Goal: Task Accomplishment & Management: Complete application form

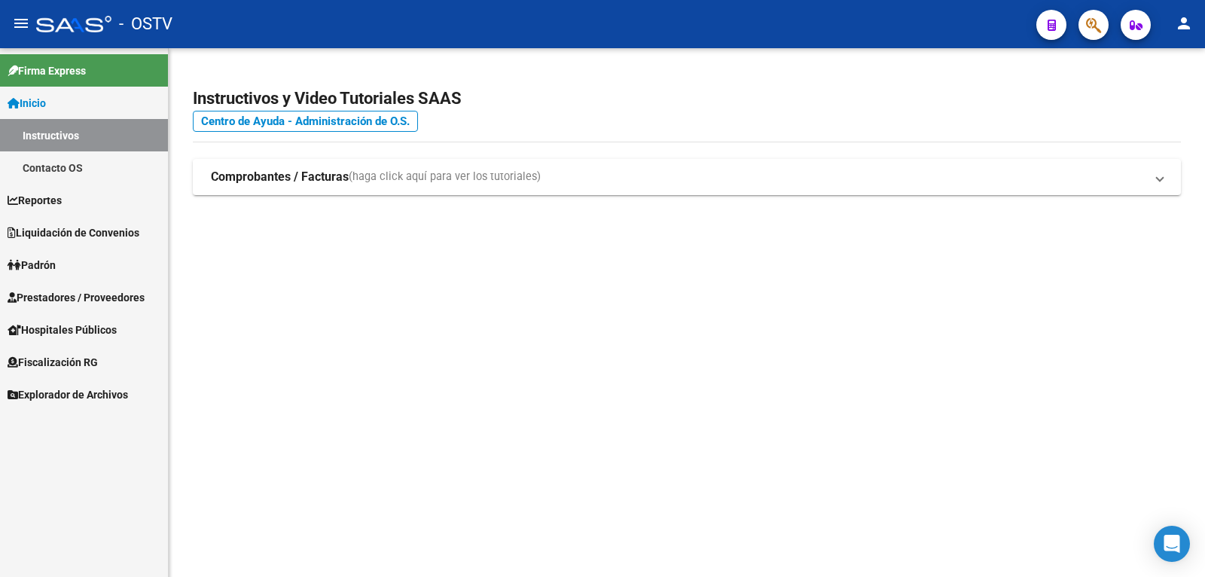
click at [120, 306] on link "Prestadores / Proveedores" at bounding box center [84, 297] width 168 height 32
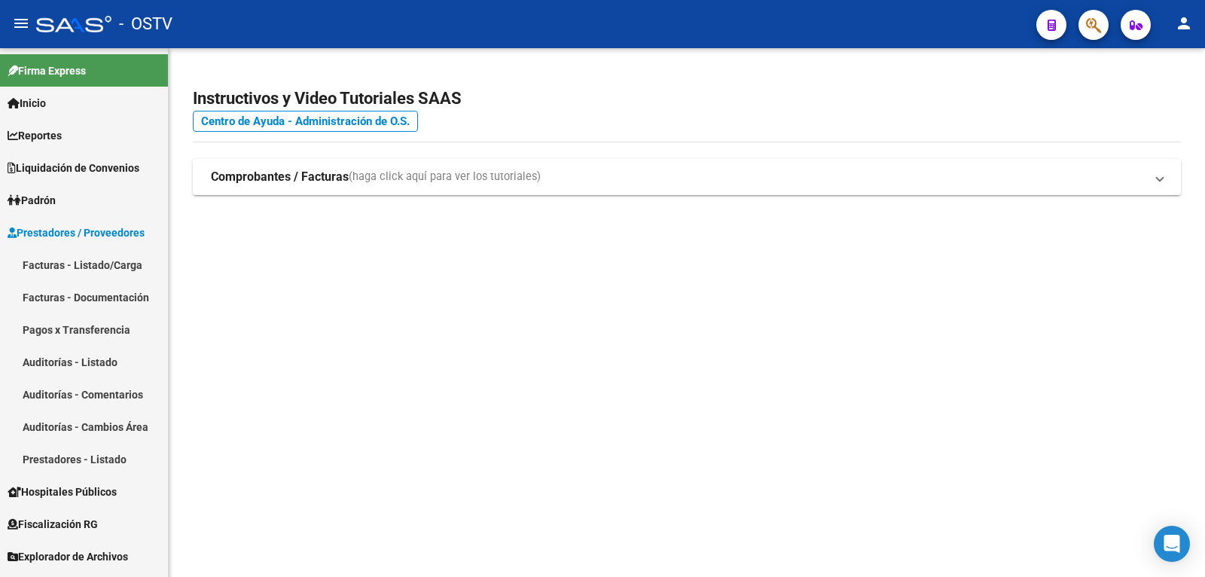
click at [117, 268] on link "Facturas - Listado/Carga" at bounding box center [84, 265] width 168 height 32
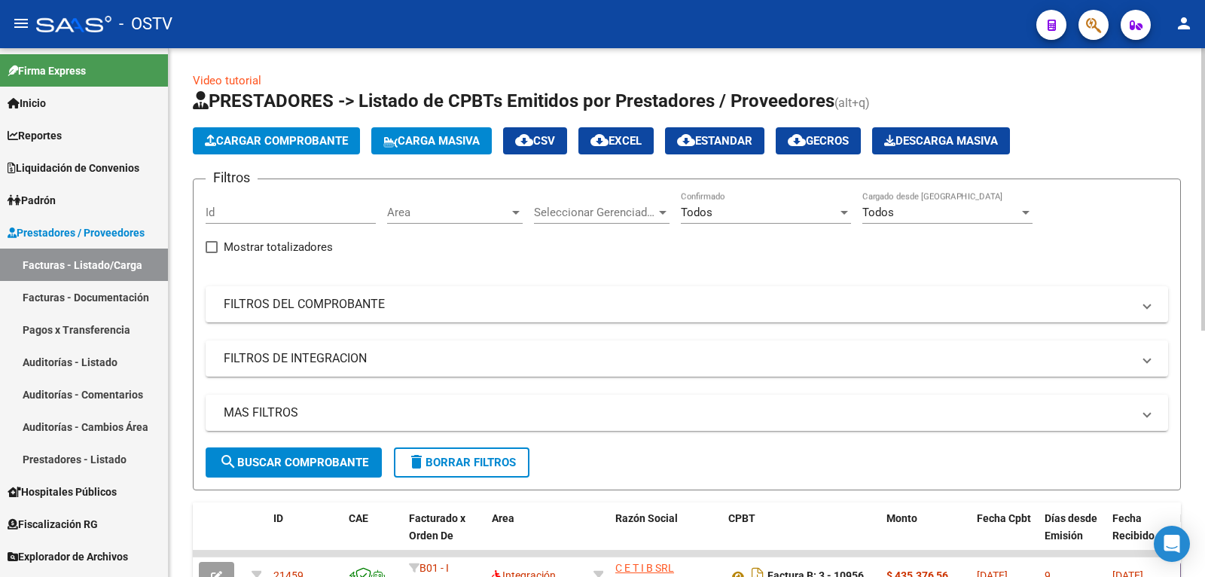
click at [316, 142] on span "Cargar Comprobante" at bounding box center [276, 141] width 143 height 14
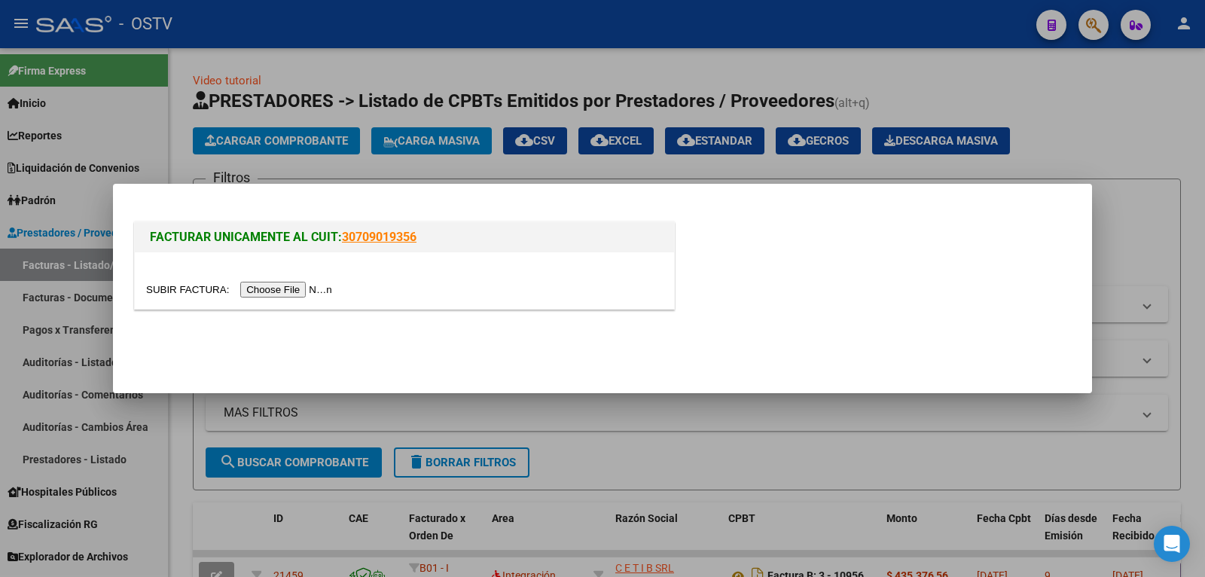
click at [191, 291] on input "file" at bounding box center [241, 290] width 191 height 16
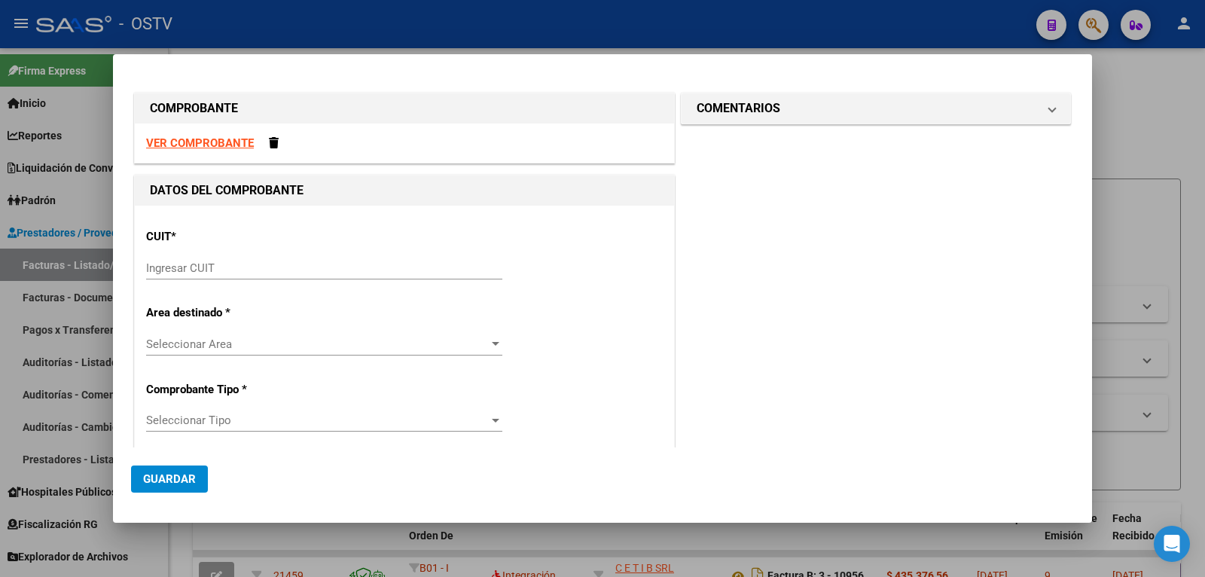
click at [191, 479] on span "Guardar" at bounding box center [169, 479] width 53 height 14
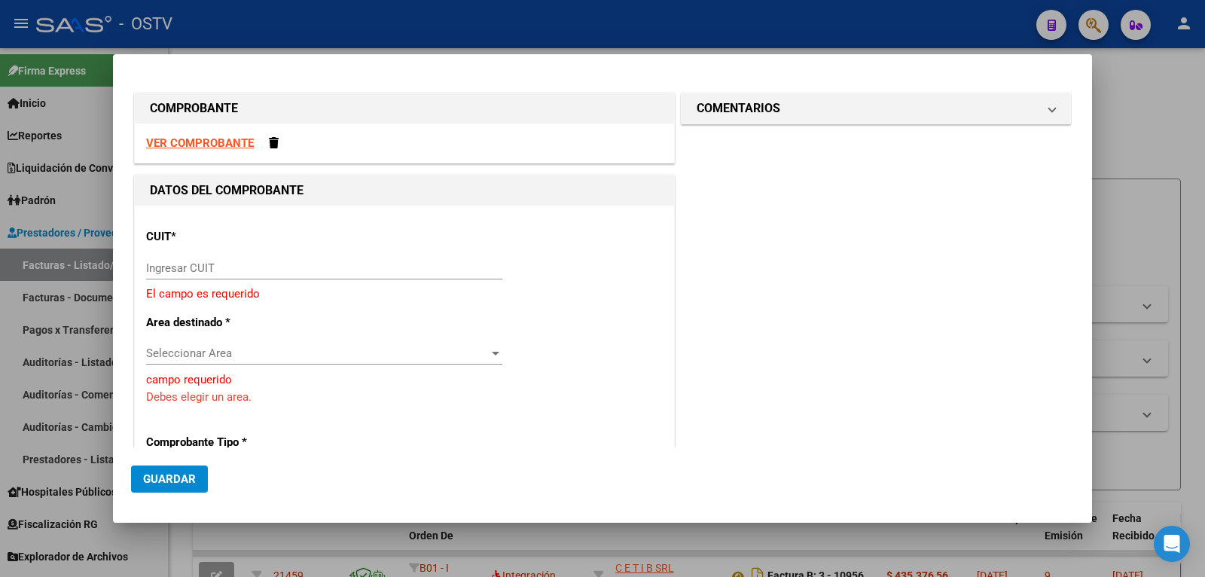
click at [208, 272] on input "Ingresar CUIT" at bounding box center [324, 268] width 356 height 14
type input "30-71408663-0"
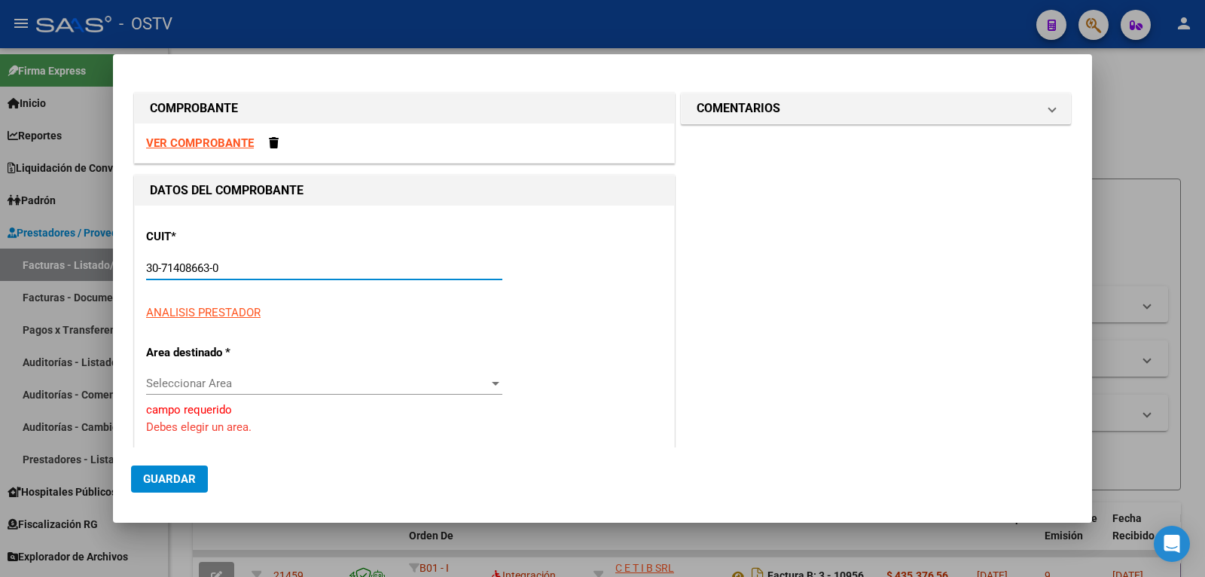
type input "2"
type input "30-71408663-0"
click at [175, 484] on span "Guardar" at bounding box center [169, 479] width 53 height 14
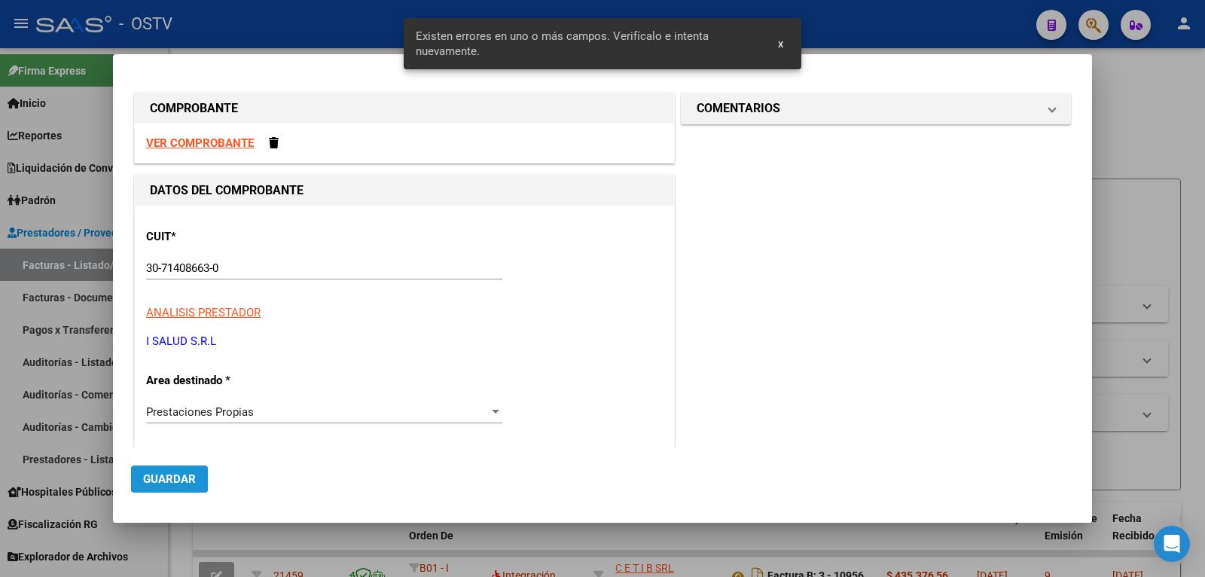
scroll to position [359, 0]
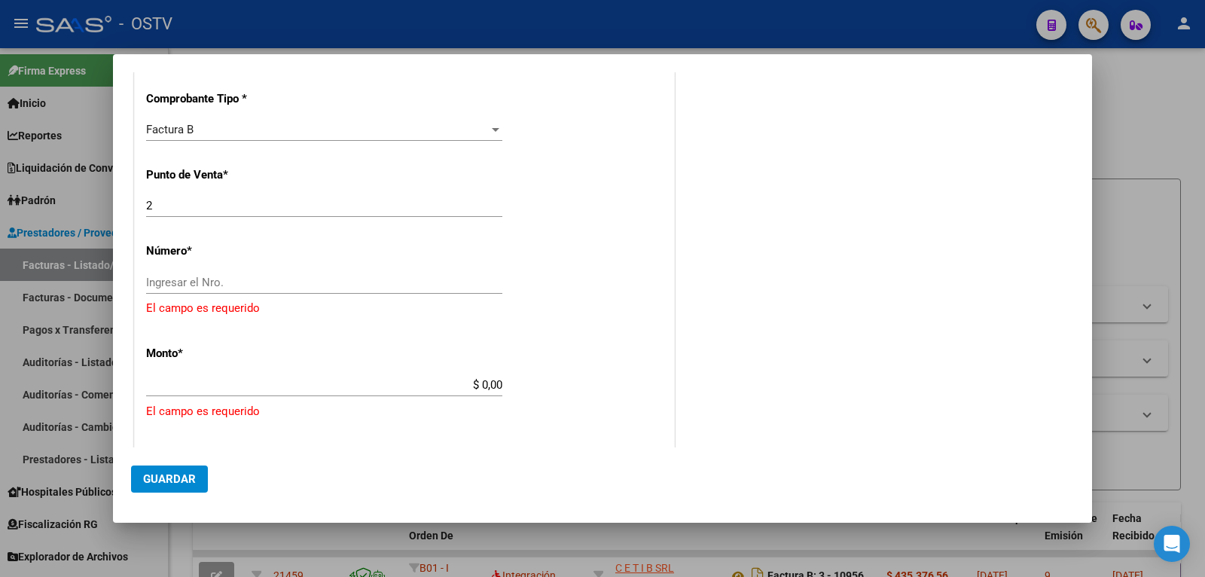
click at [203, 280] on input "Ingresar el Nro." at bounding box center [324, 283] width 356 height 14
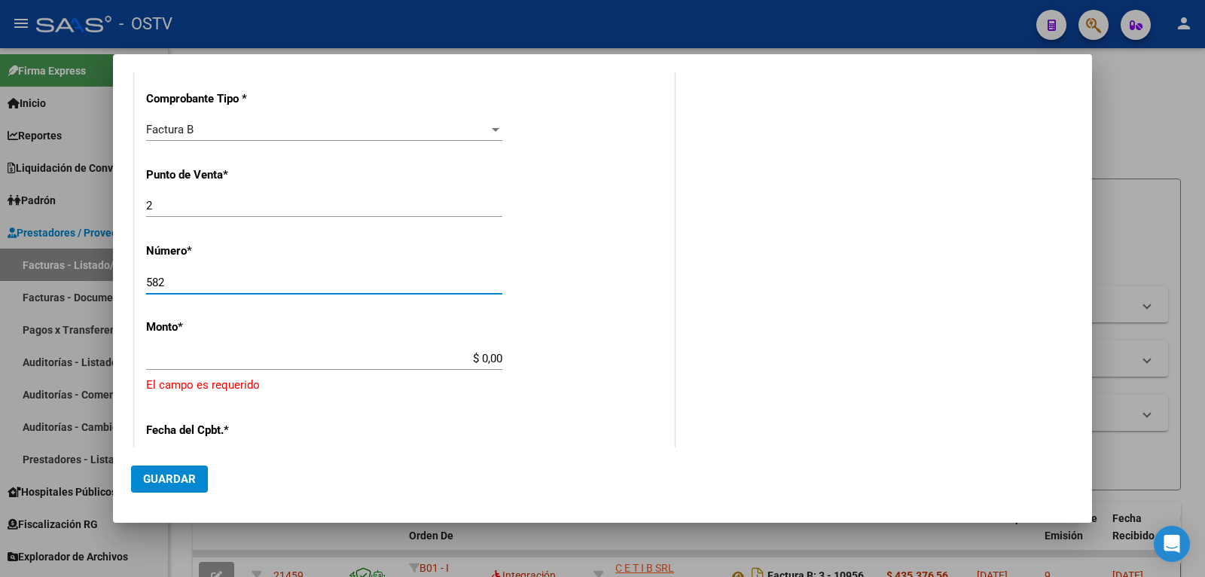
type input "582"
click at [238, 354] on input "$ 0,00" at bounding box center [324, 359] width 356 height 14
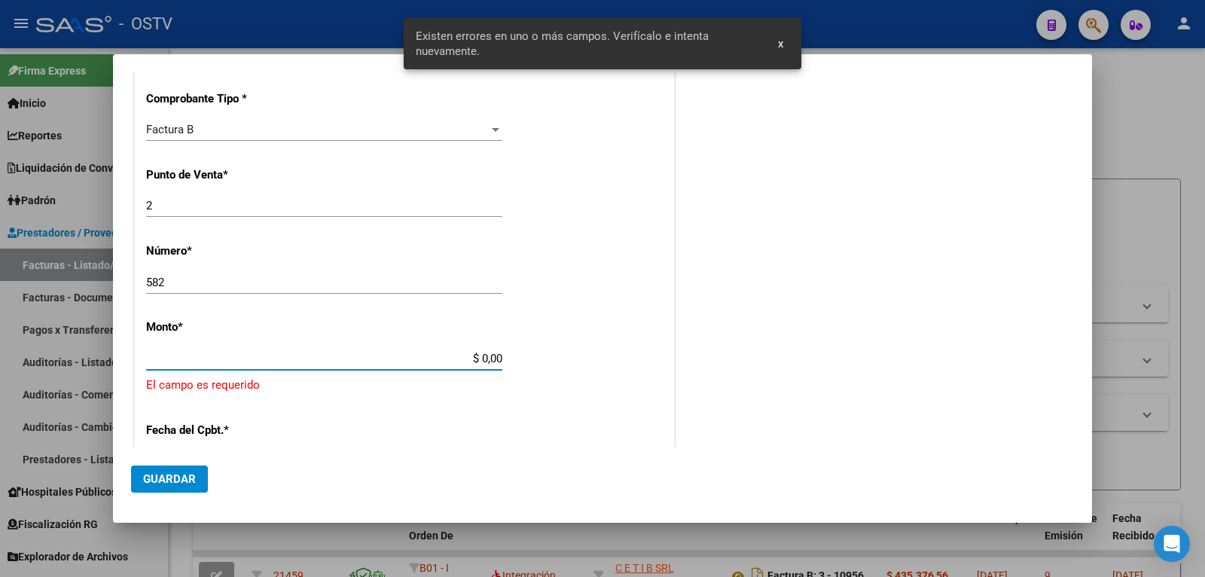
scroll to position [435, 0]
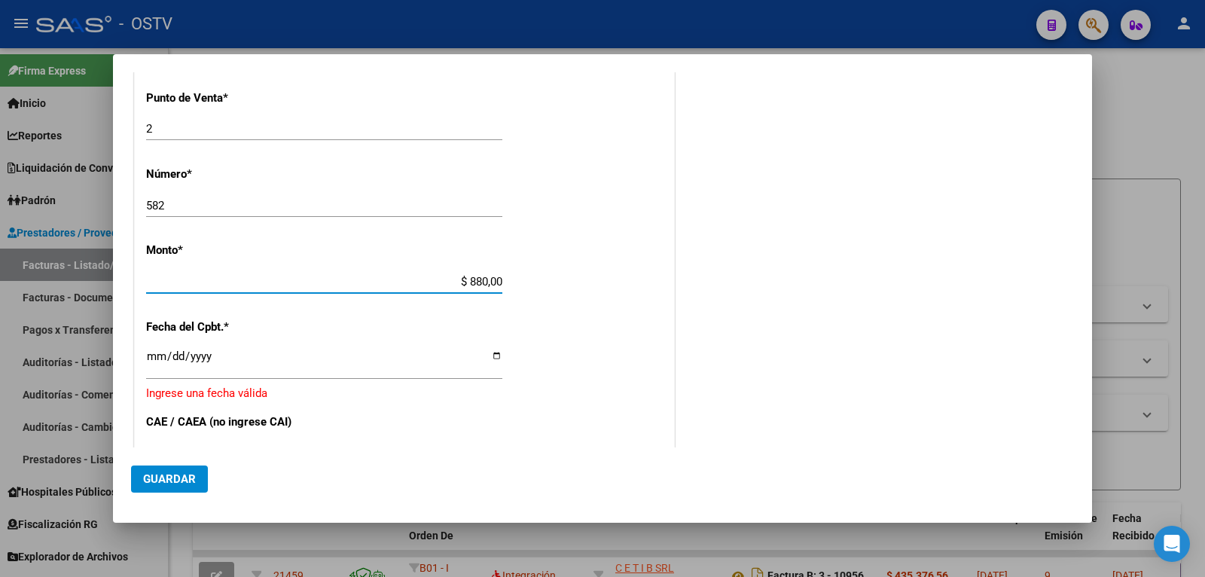
click at [255, 279] on input "$ 880,00" at bounding box center [324, 282] width 356 height 14
click at [259, 277] on input "$ 880,00" at bounding box center [324, 282] width 356 height 14
click at [483, 278] on input "$ 880,00" at bounding box center [324, 282] width 356 height 14
click at [497, 282] on input "$ 0,00" at bounding box center [324, 282] width 356 height 14
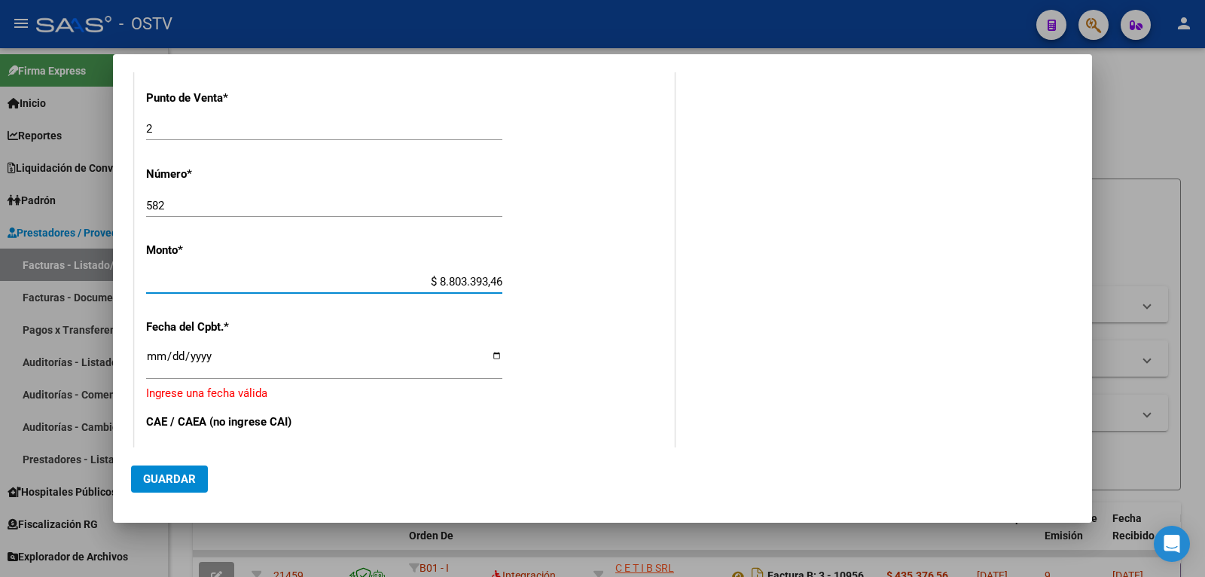
type input "$ 88.033.934,60"
click at [157, 359] on input "Ingresar la fecha" at bounding box center [324, 362] width 356 height 24
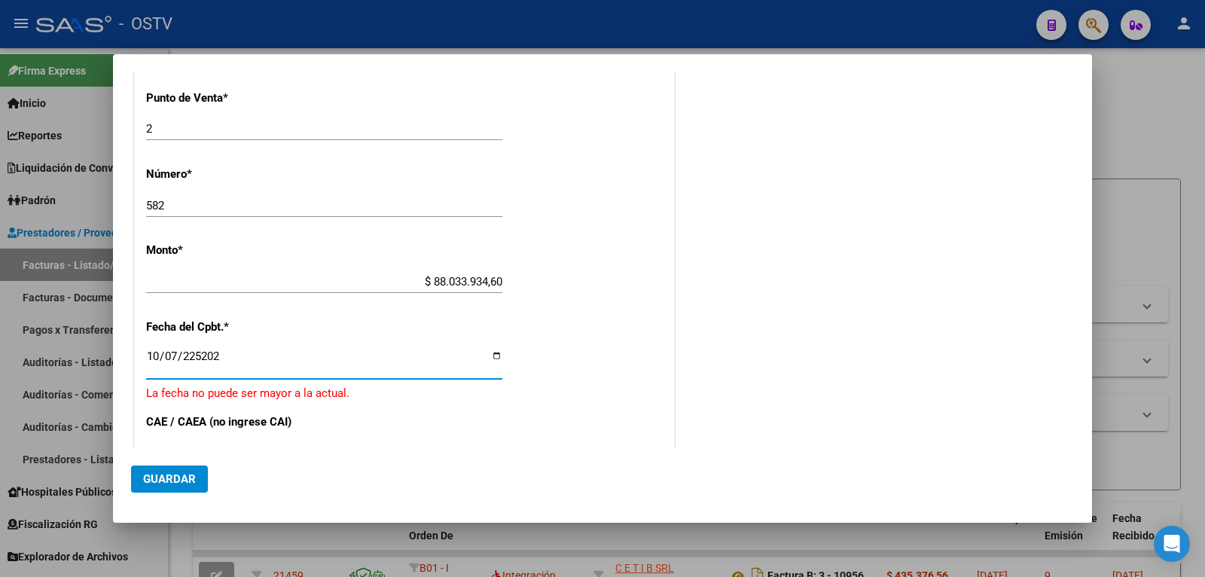
type input "0005-10-07"
type input "[DATE]"
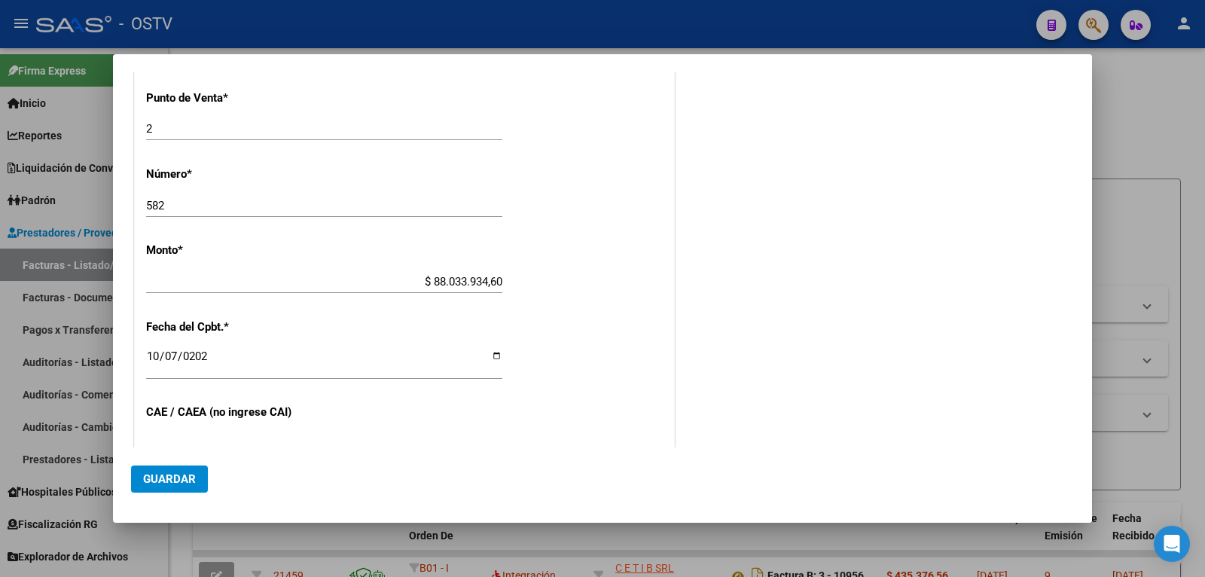
click at [182, 474] on span "Guardar" at bounding box center [169, 479] width 53 height 14
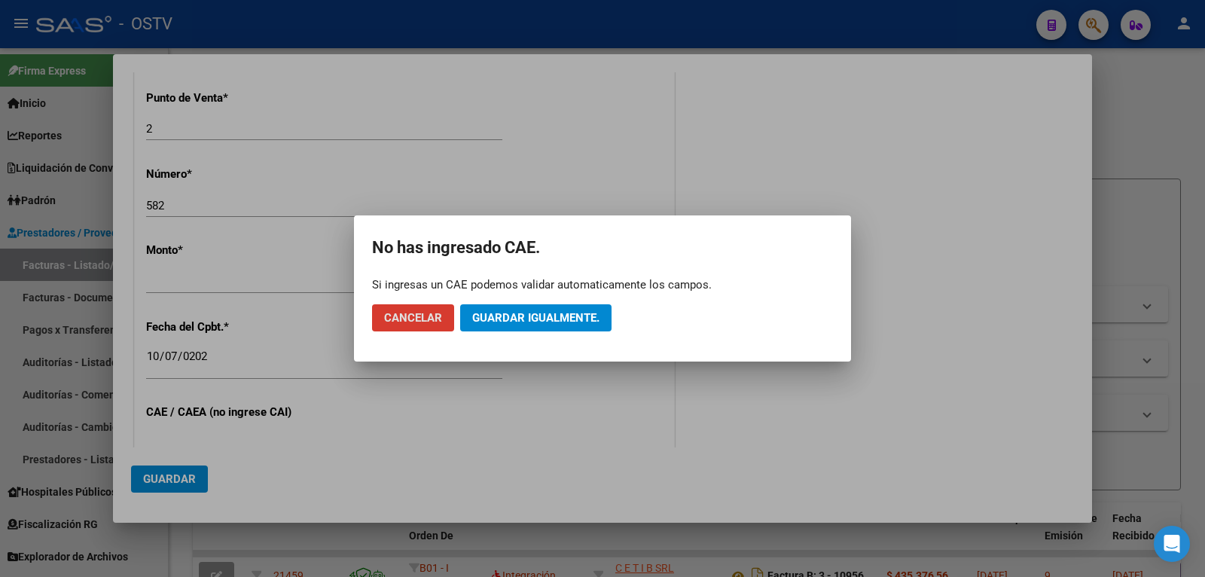
click at [557, 319] on span "Guardar igualmente." at bounding box center [535, 318] width 127 height 14
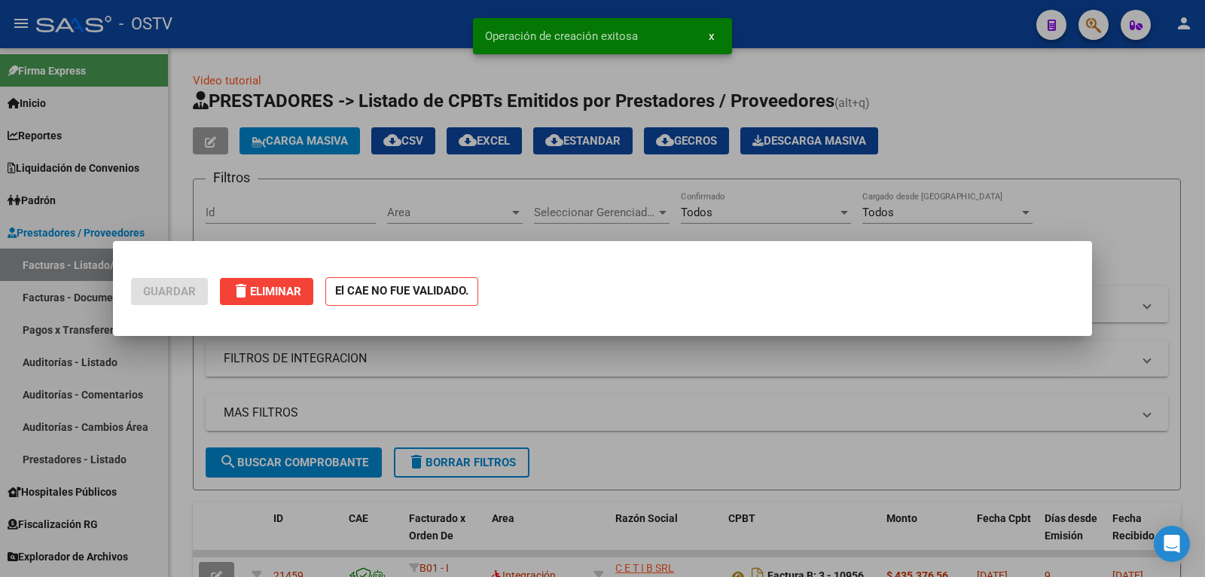
scroll to position [0, 0]
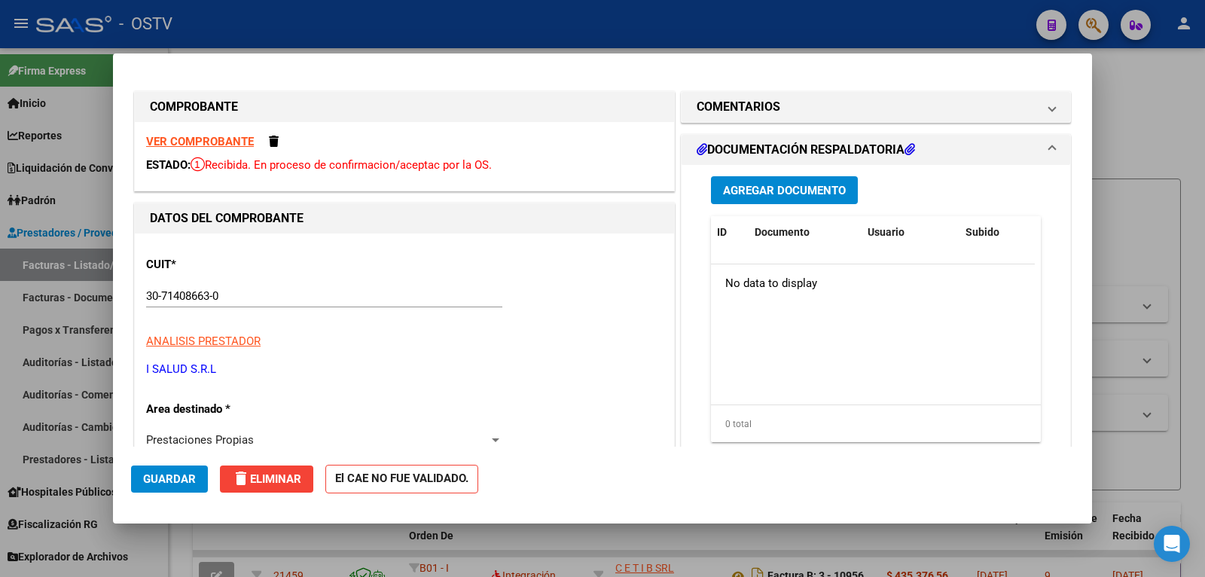
click at [171, 480] on span "Guardar" at bounding box center [169, 479] width 53 height 14
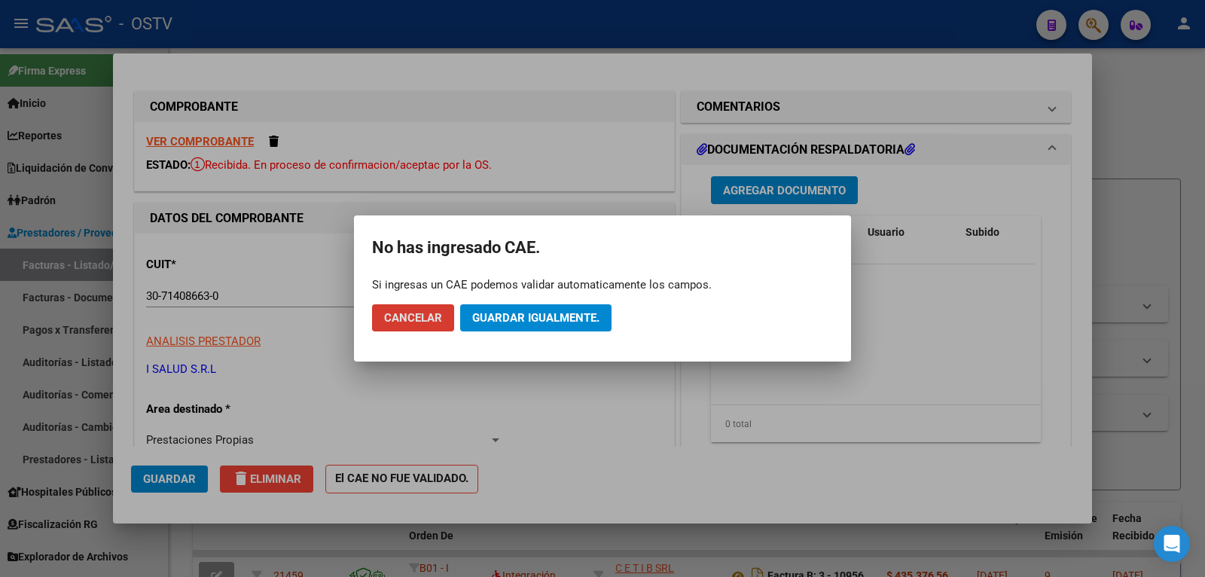
click at [530, 315] on span "Guardar igualmente." at bounding box center [535, 318] width 127 height 14
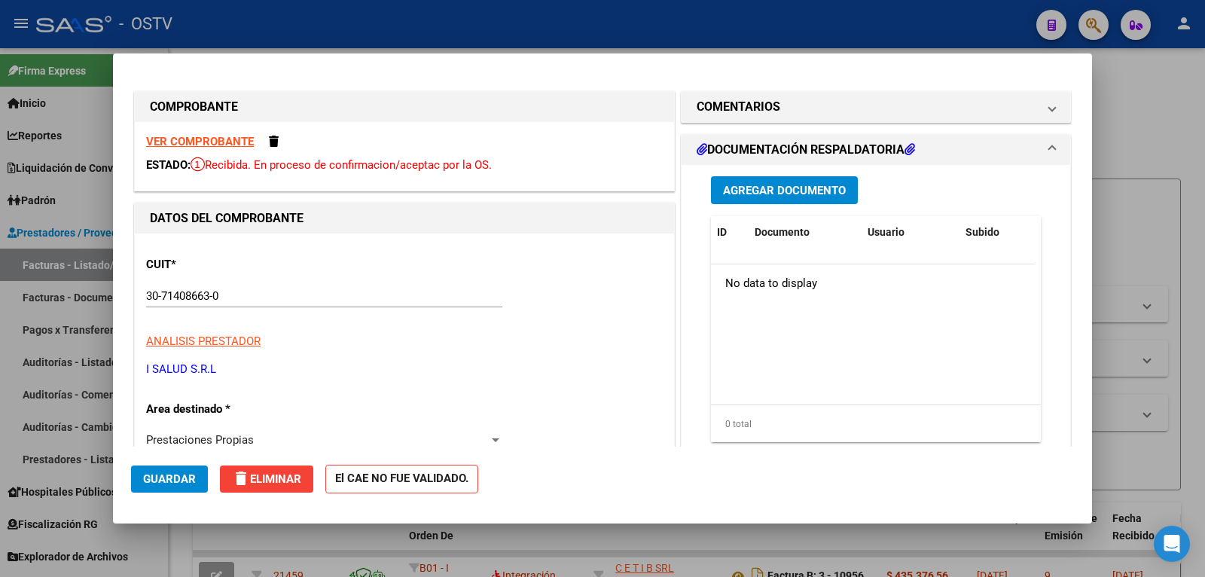
click at [58, 276] on div at bounding box center [602, 288] width 1205 height 577
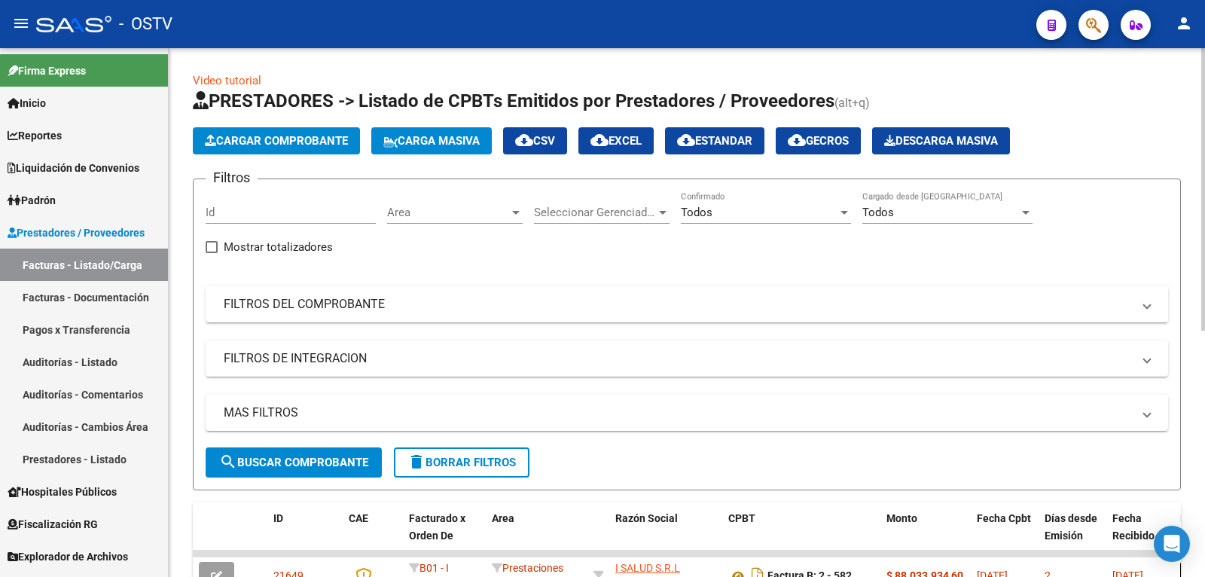
click at [1014, 487] on form "Filtros Id Area Area Seleccionar Gerenciador Seleccionar Gerenciador Todos Conf…" at bounding box center [687, 335] width 988 height 312
click at [1204, 414] on div at bounding box center [1203, 312] width 4 height 529
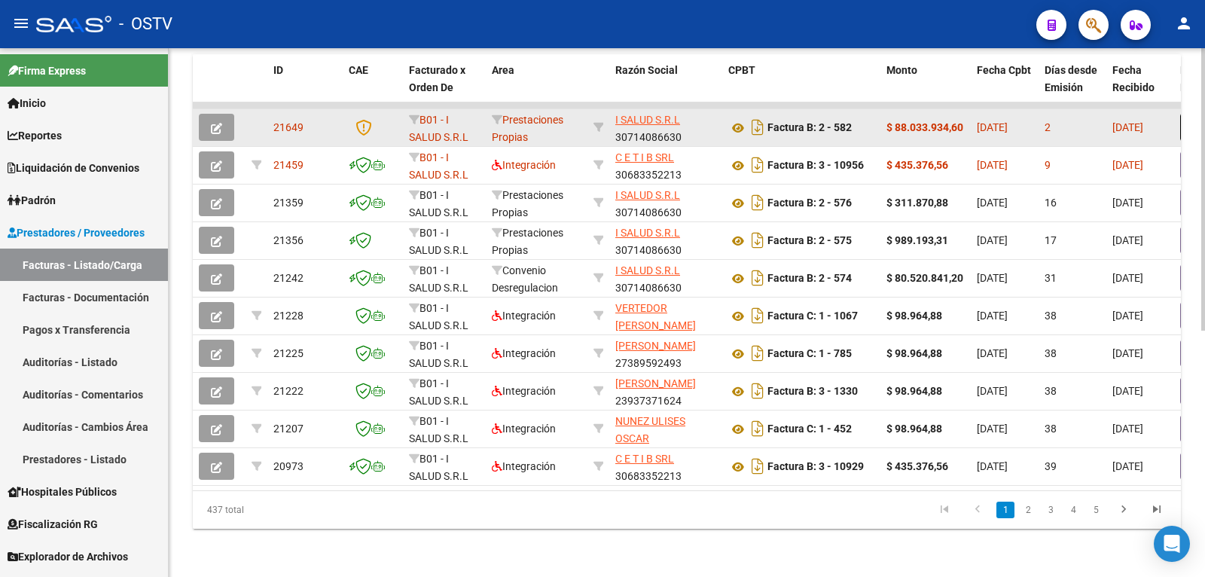
click at [223, 118] on button "button" at bounding box center [216, 127] width 35 height 27
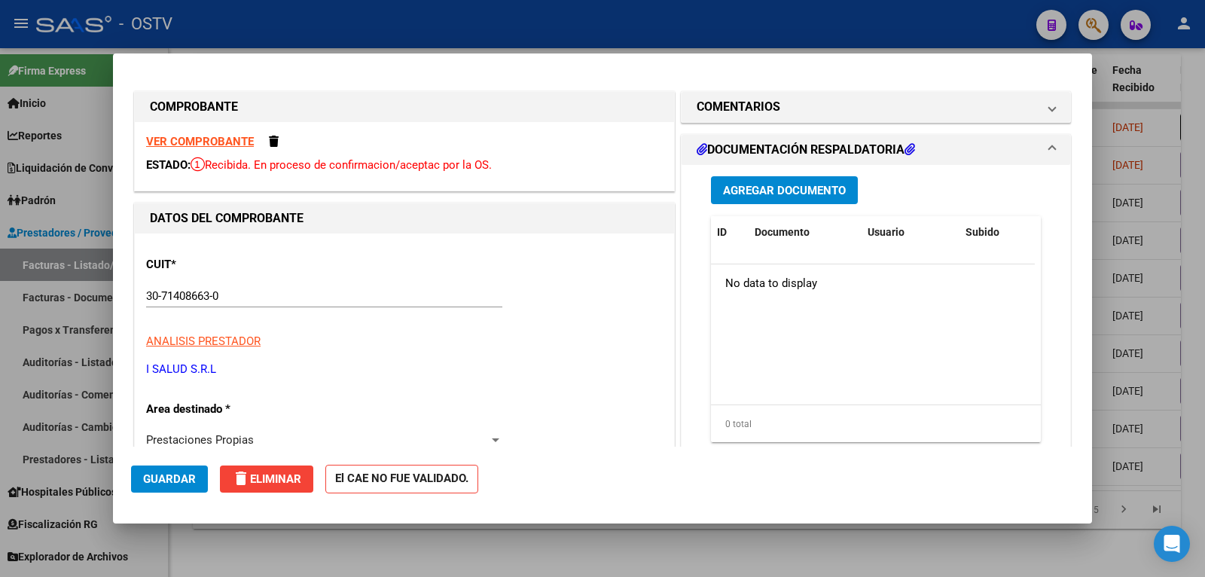
scroll to position [348, 0]
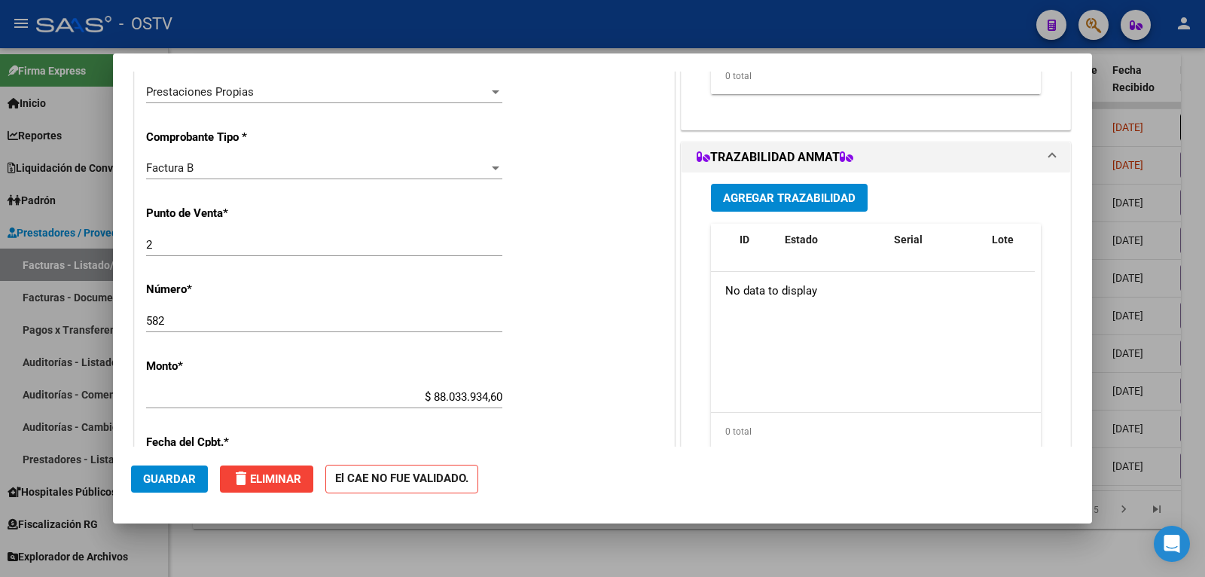
click at [646, 348] on div "CUIT * 30-71408663-0 Ingresar CUIT ANALISIS PRESTADOR I SALUD S.R.L ARCA Padrón…" at bounding box center [404, 377] width 539 height 982
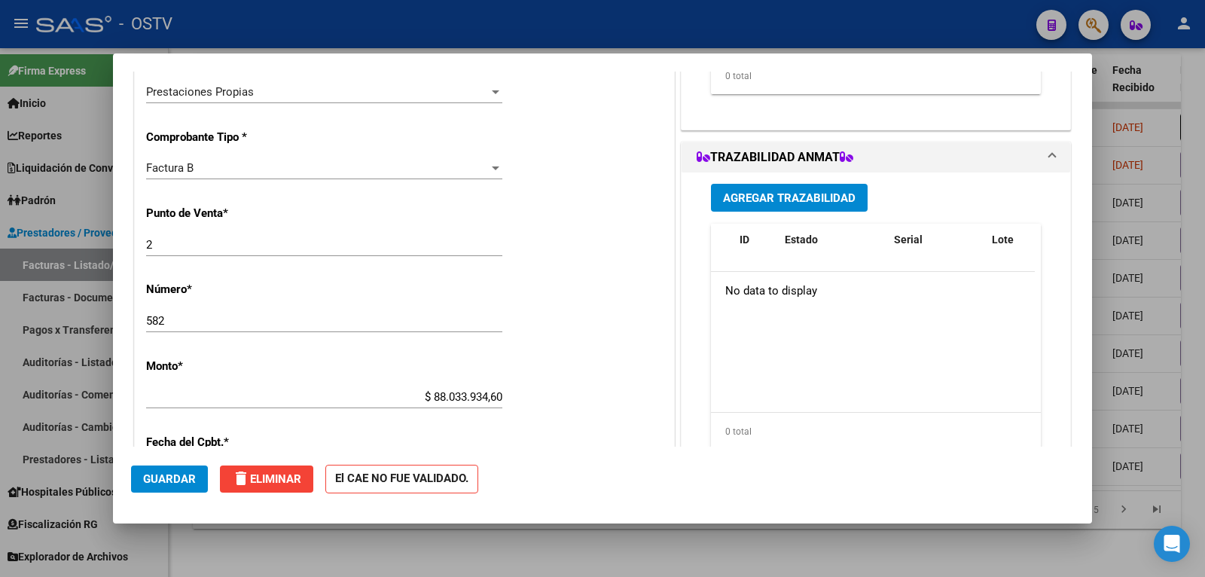
click at [646, 348] on div "CUIT * 30-71408663-0 Ingresar CUIT ANALISIS PRESTADOR I SALUD S.R.L ARCA Padrón…" at bounding box center [404, 377] width 539 height 982
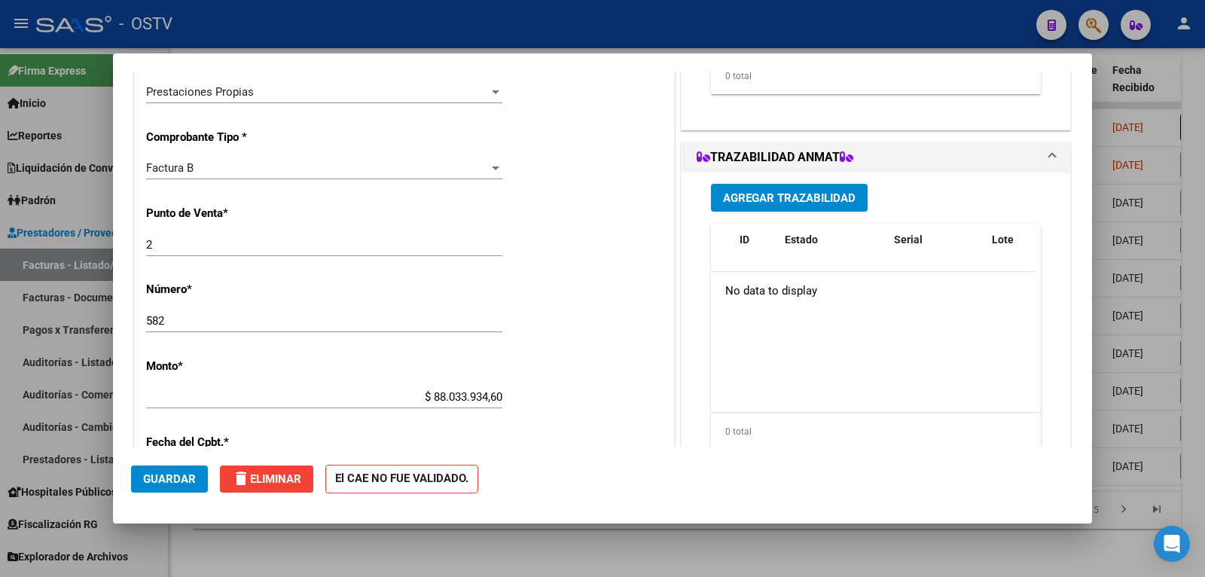
click at [646, 348] on div "CUIT * 30-71408663-0 Ingresar CUIT ANALISIS PRESTADOR I SALUD S.R.L ARCA Padrón…" at bounding box center [404, 377] width 539 height 982
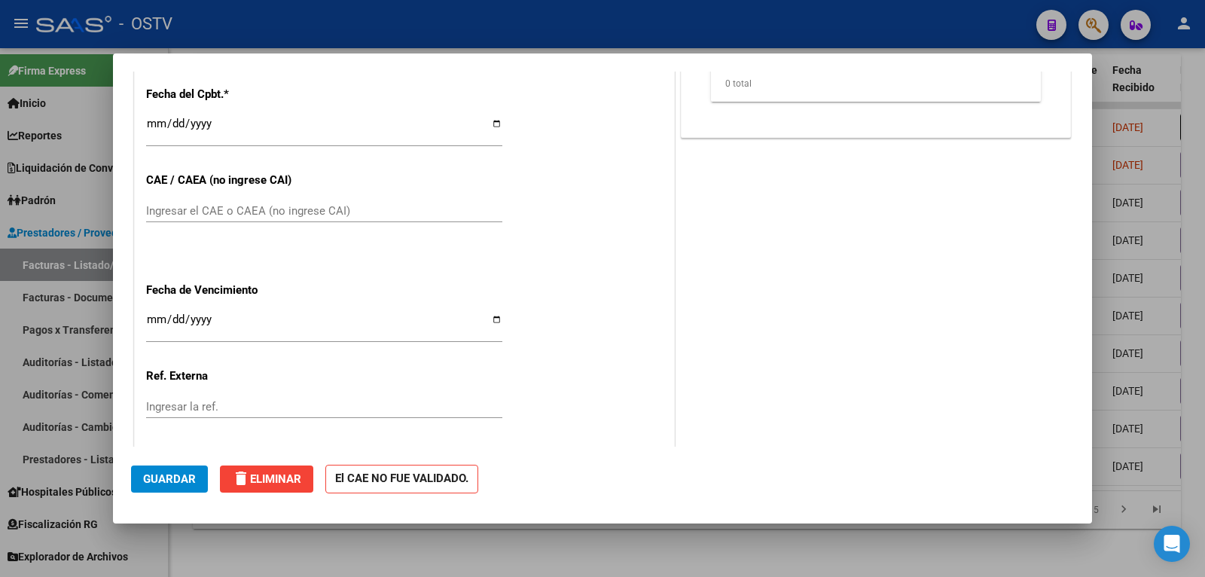
click at [319, 118] on div "[DATE] Ingresar la fecha" at bounding box center [324, 130] width 356 height 32
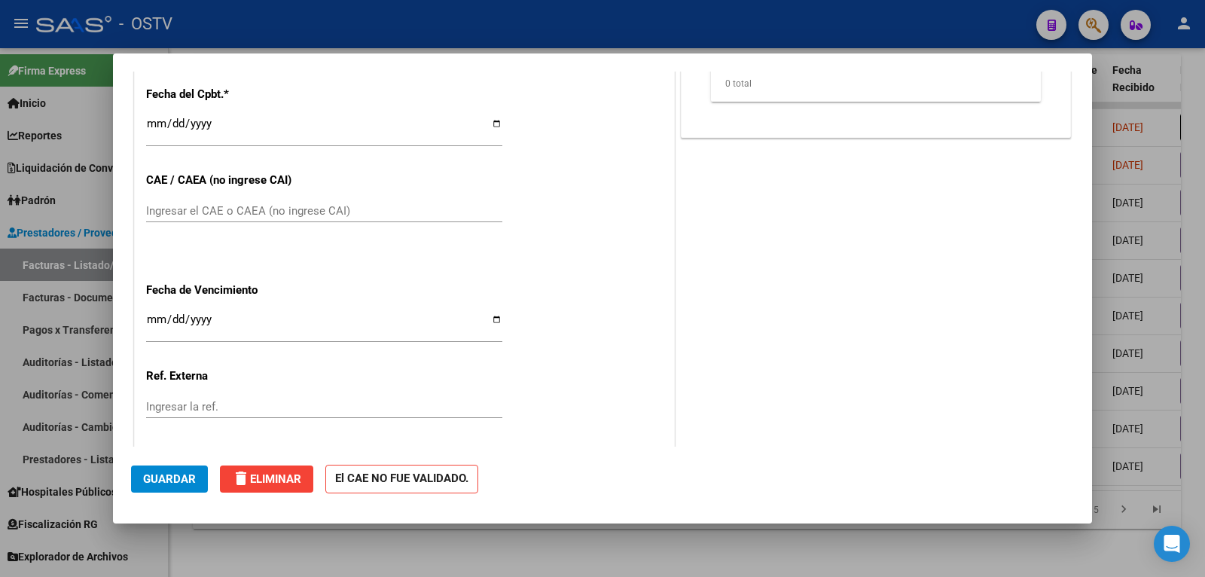
click at [319, 118] on div "[DATE] Ingresar la fecha" at bounding box center [324, 130] width 356 height 32
click at [316, 29] on div at bounding box center [602, 288] width 1205 height 577
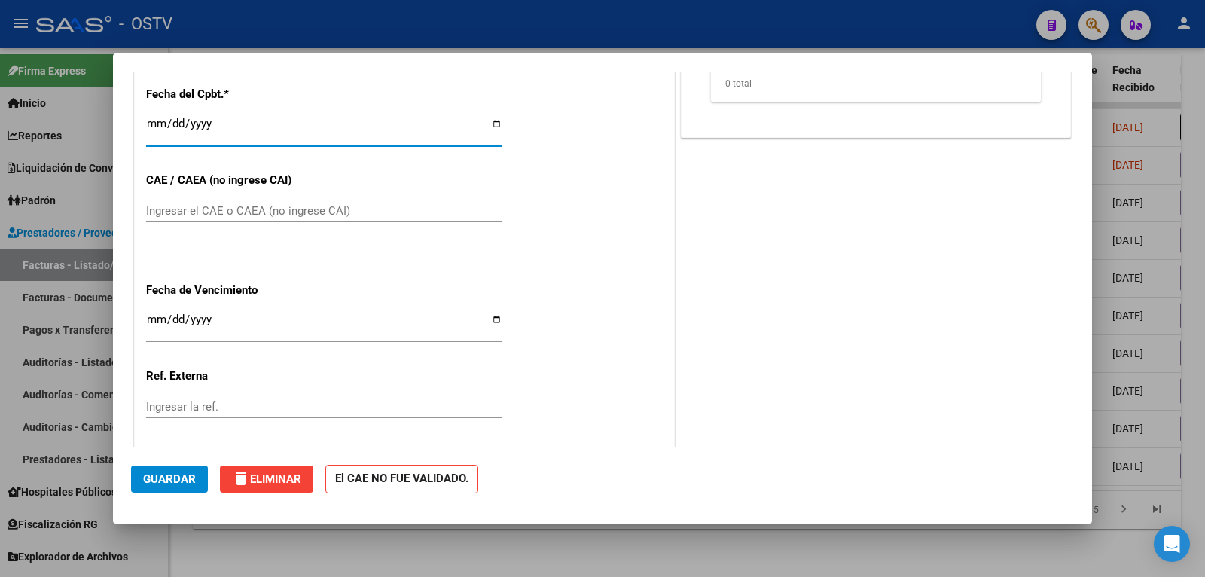
click at [316, 29] on div "- OSTV" at bounding box center [530, 24] width 988 height 33
type input "$ 0,00"
click at [316, 29] on div "- OSTV" at bounding box center [530, 24] width 988 height 33
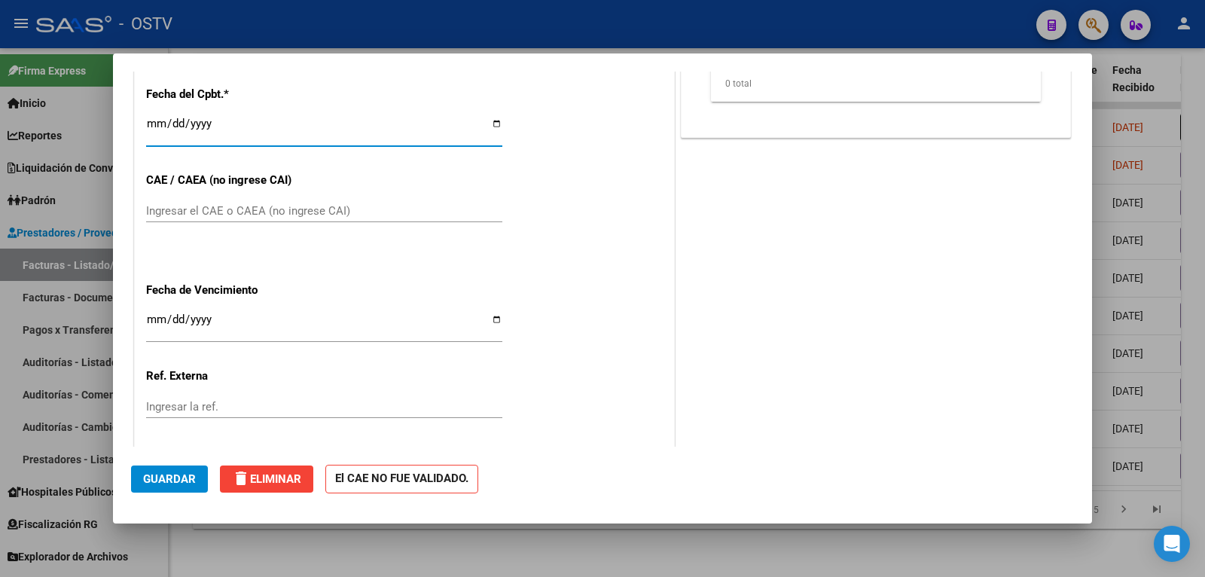
click at [316, 29] on div "- OSTV" at bounding box center [530, 24] width 988 height 33
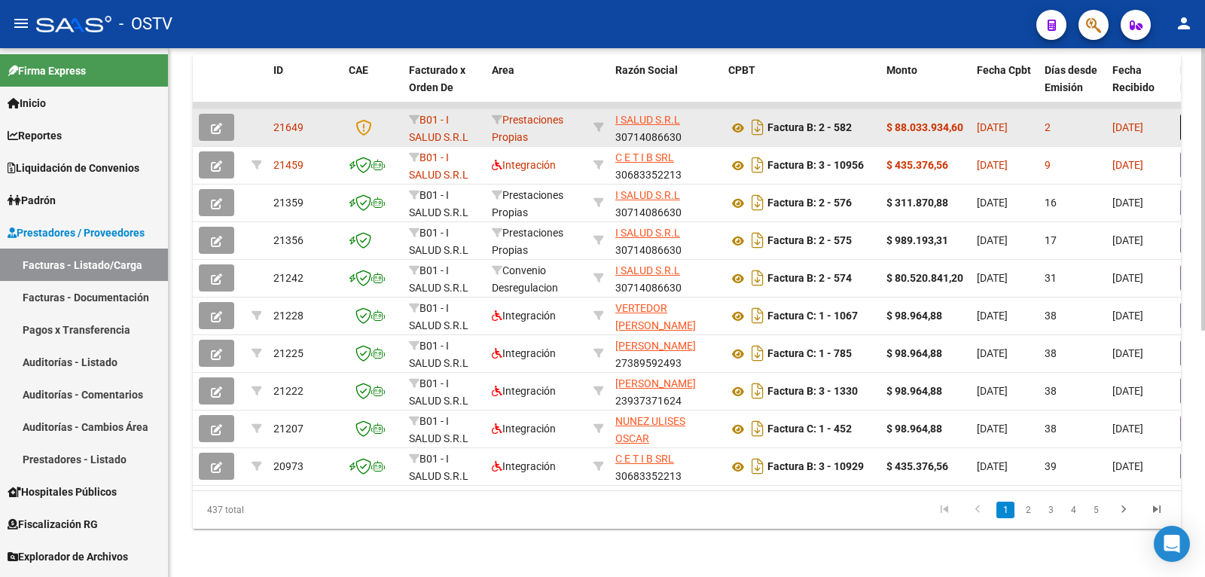
click at [216, 123] on icon "button" at bounding box center [216, 128] width 11 height 11
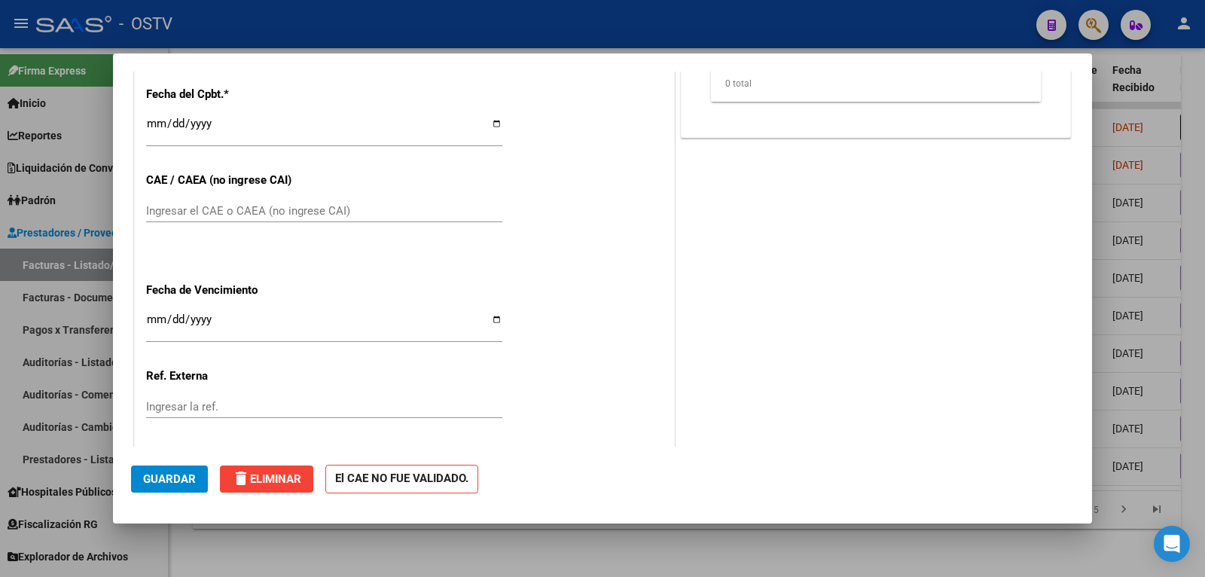
scroll to position [754, 0]
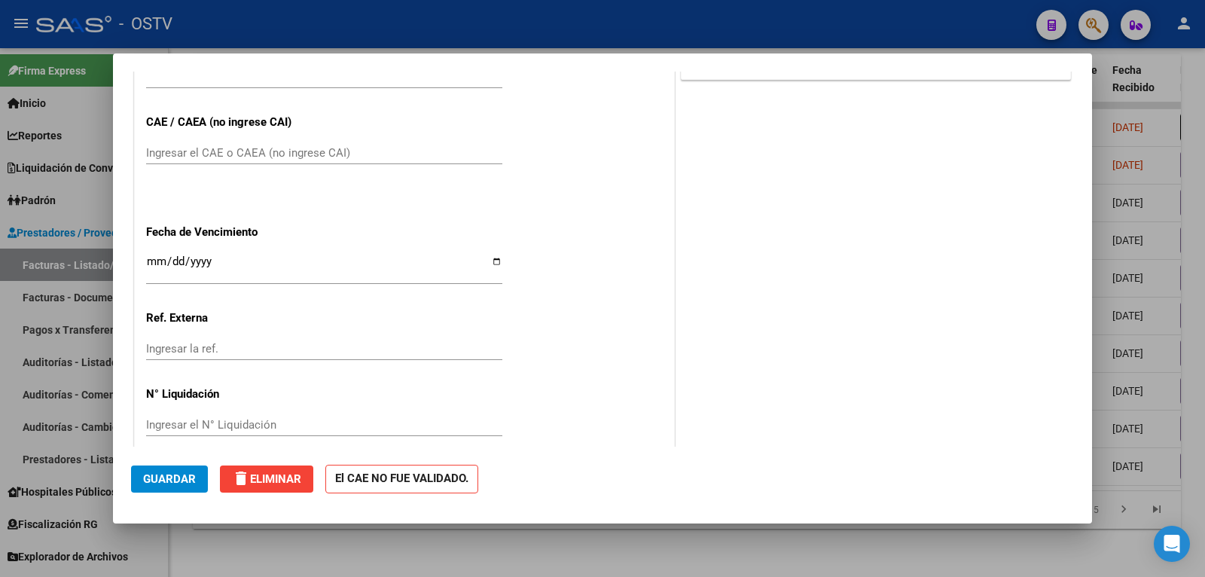
click at [192, 147] on input "Ingresar el CAE o CAEA (no ingrese CAI)" at bounding box center [324, 153] width 356 height 14
click at [154, 257] on input "Ingresar la fecha" at bounding box center [324, 267] width 356 height 24
type input "[DATE]"
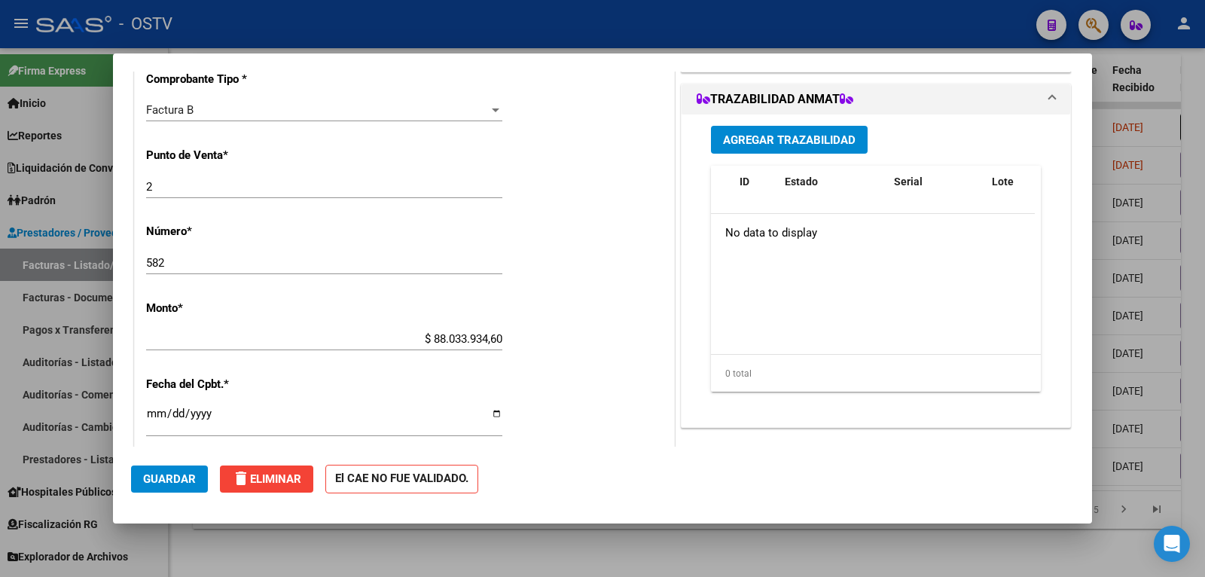
click at [150, 416] on input "[DATE]" at bounding box center [324, 419] width 356 height 24
type input "[DATE]"
click at [191, 479] on span "Guardar" at bounding box center [169, 479] width 53 height 14
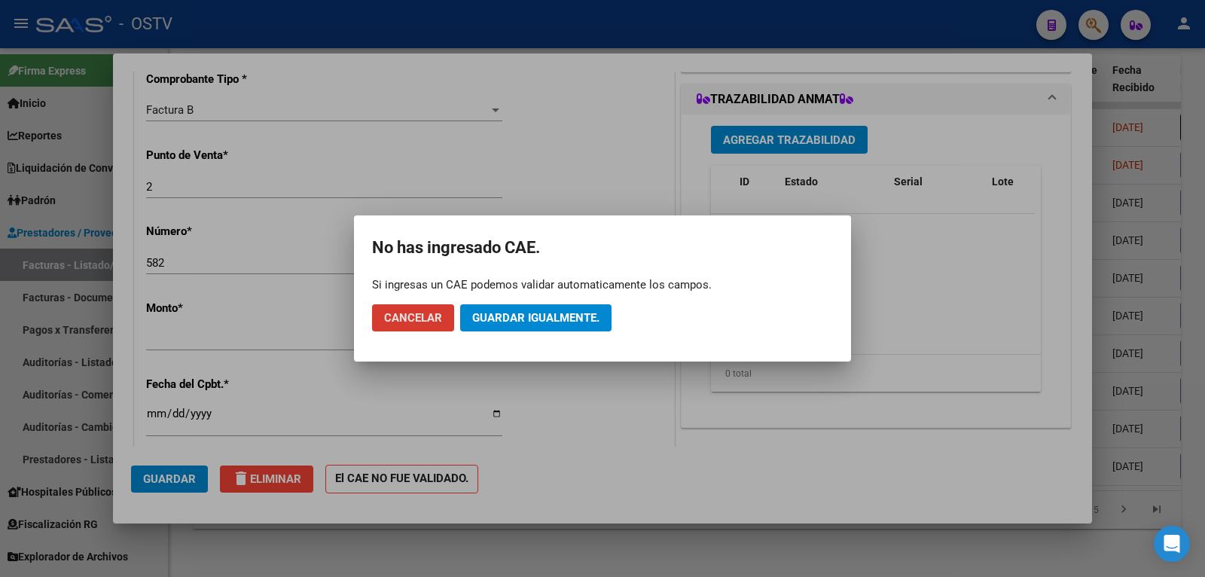
click at [426, 319] on span "Cancelar" at bounding box center [413, 318] width 58 height 14
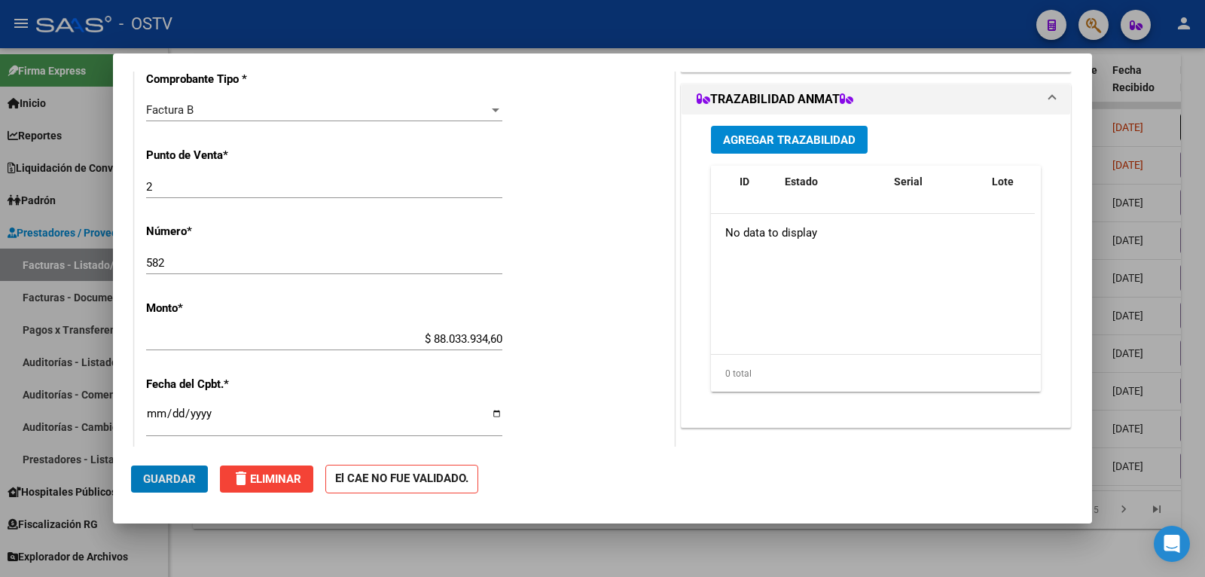
scroll to position [754, 0]
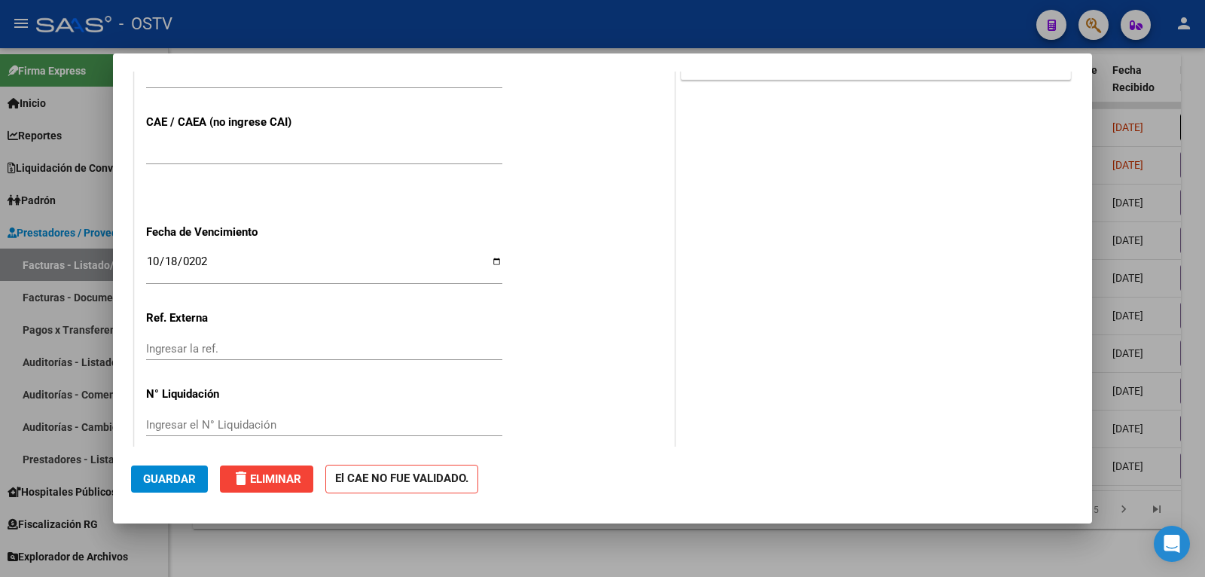
click at [253, 146] on input "Ingresar el CAE o CAEA (no ingrese CAI)" at bounding box center [324, 153] width 356 height 14
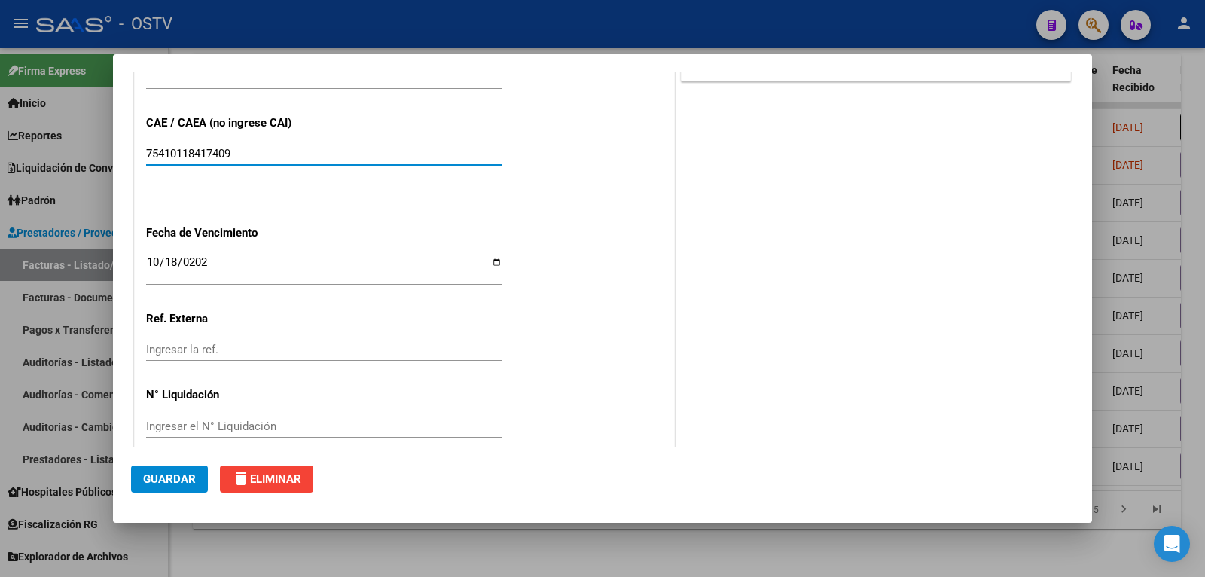
type input "75410118417409"
click at [167, 478] on span "Guardar" at bounding box center [169, 479] width 53 height 14
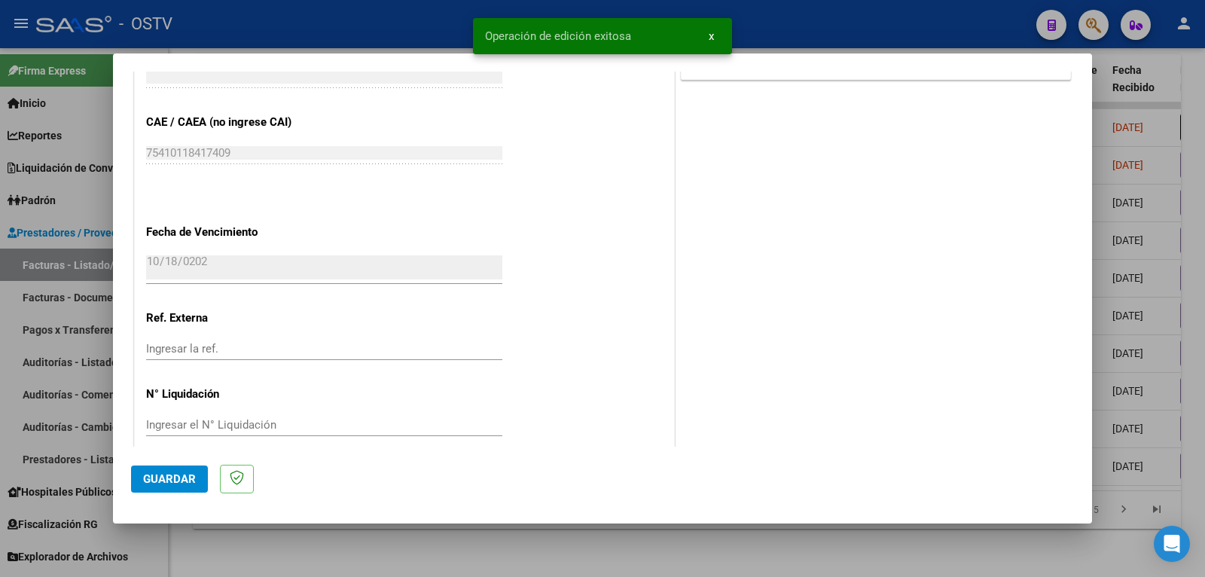
click at [176, 475] on span "Guardar" at bounding box center [169, 479] width 53 height 14
click at [70, 266] on div at bounding box center [602, 288] width 1205 height 577
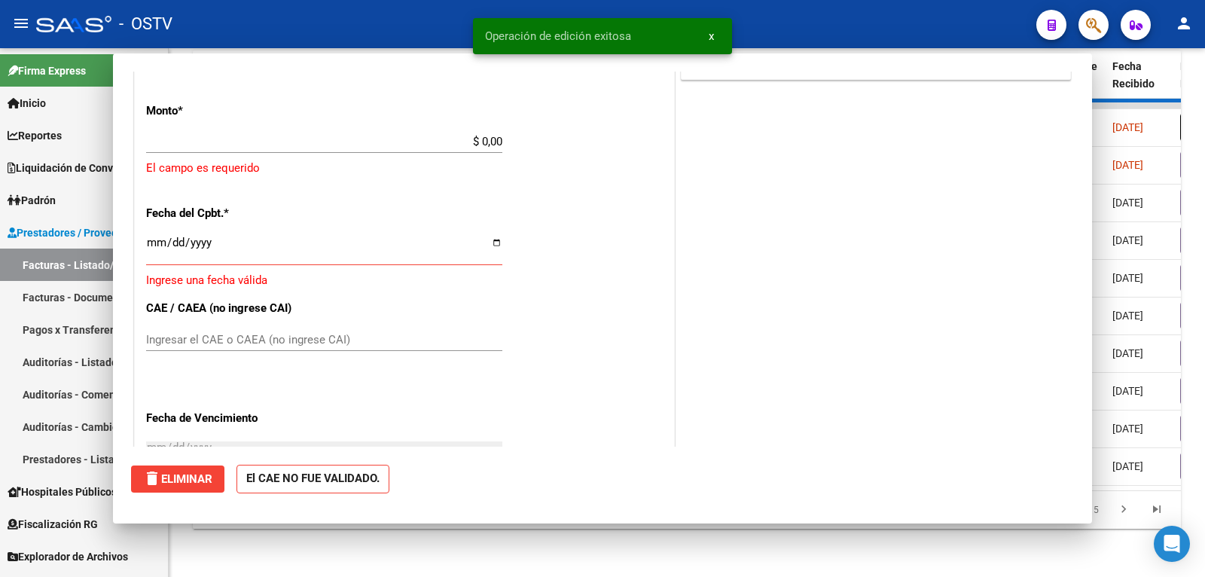
scroll to position [0, 0]
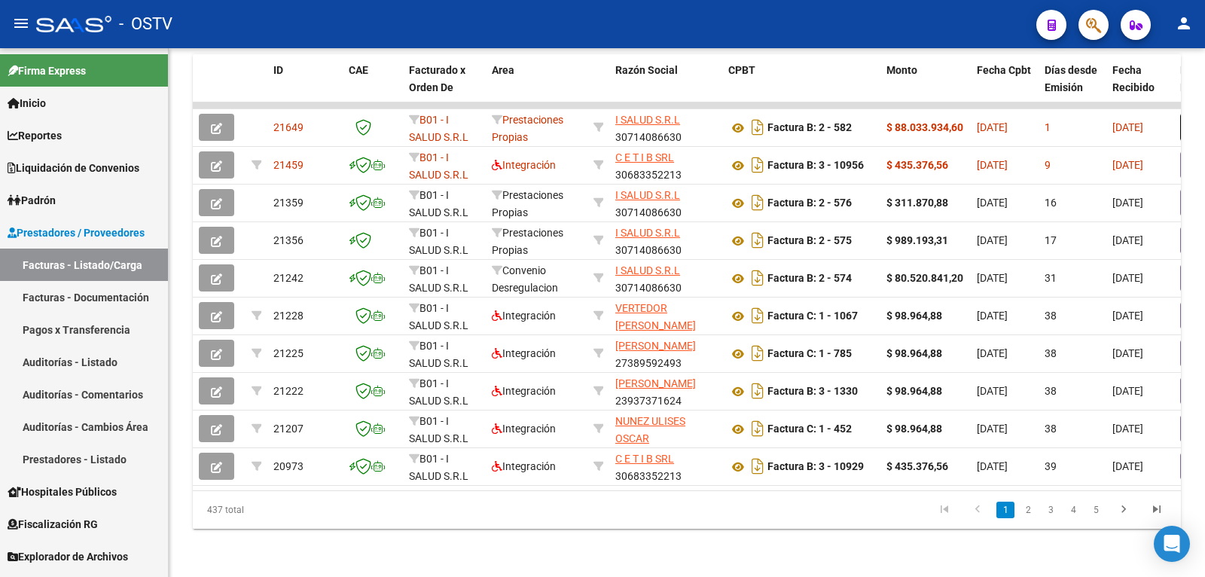
click at [111, 229] on span "Prestadores / Proveedores" at bounding box center [76, 232] width 137 height 17
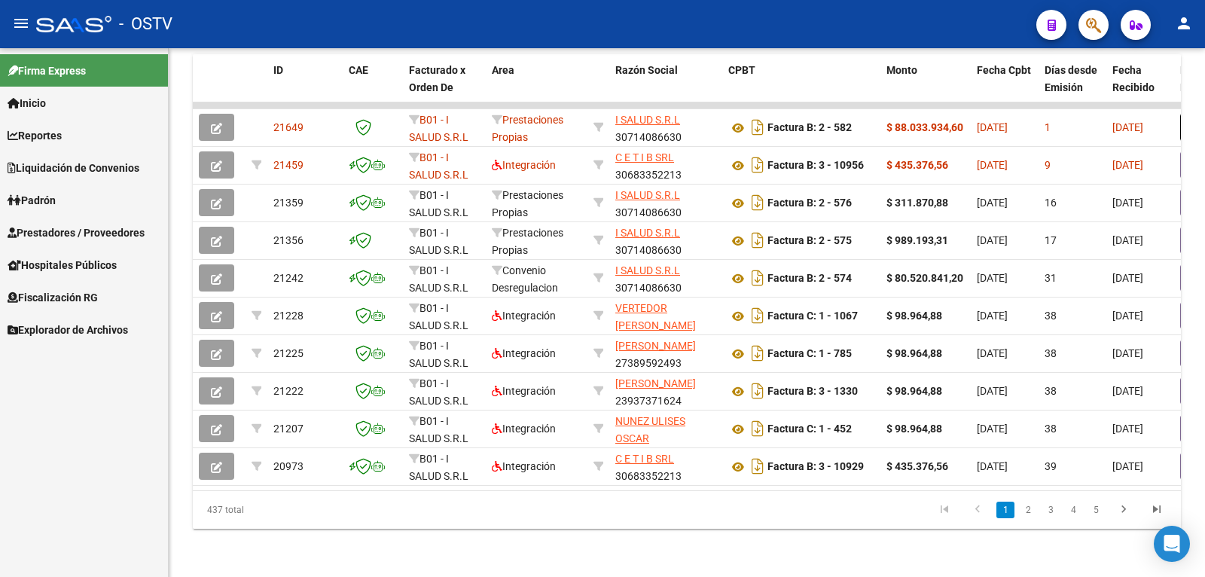
click at [99, 230] on span "Prestadores / Proveedores" at bounding box center [76, 232] width 137 height 17
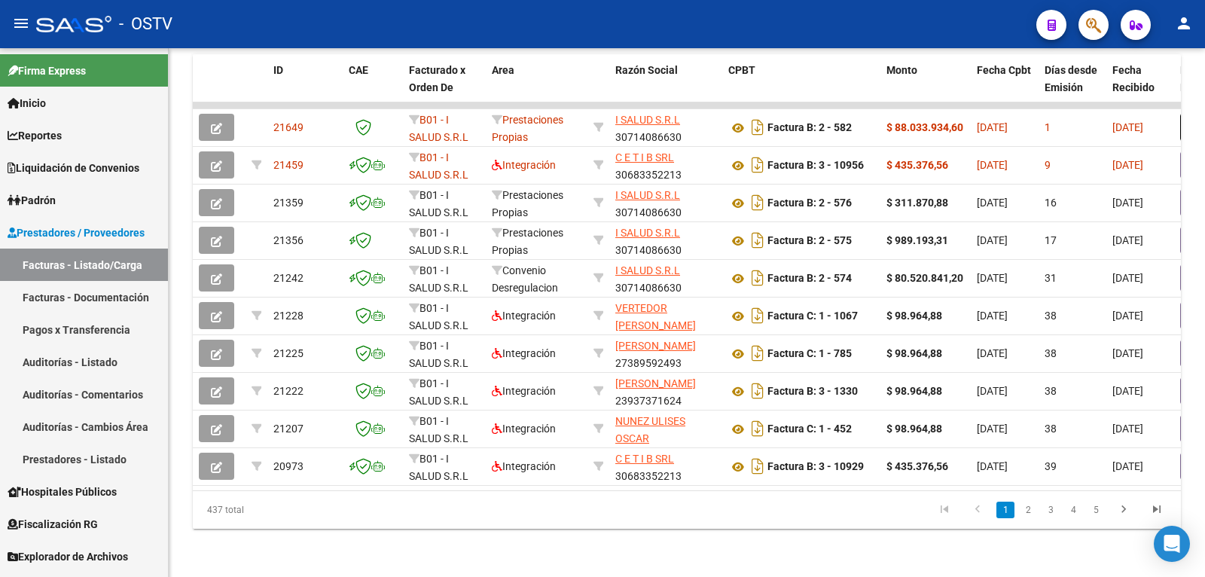
click at [96, 301] on link "Facturas - Documentación" at bounding box center [84, 297] width 168 height 32
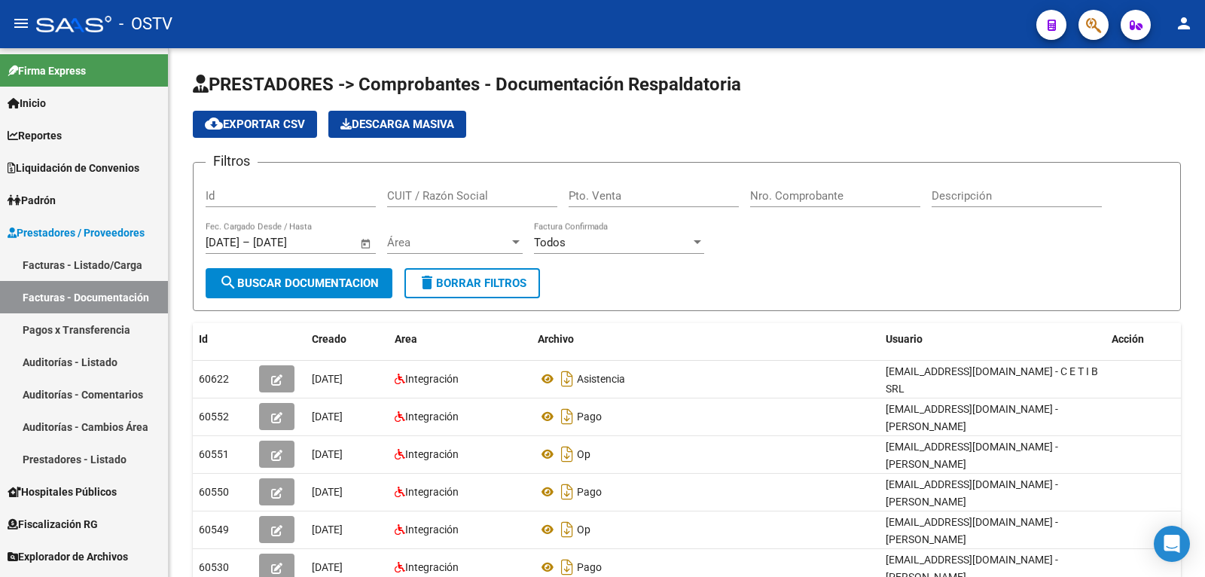
click at [105, 262] on link "Facturas - Listado/Carga" at bounding box center [84, 265] width 168 height 32
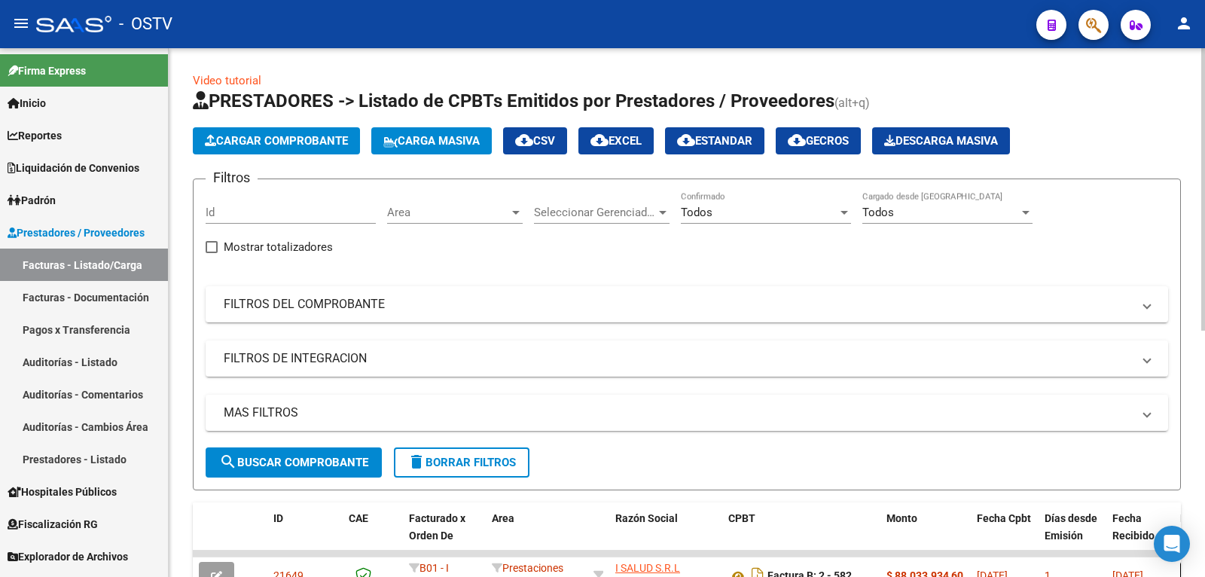
click at [1204, 475] on div at bounding box center [1203, 312] width 4 height 529
